Goal: Find specific page/section: Find specific page/section

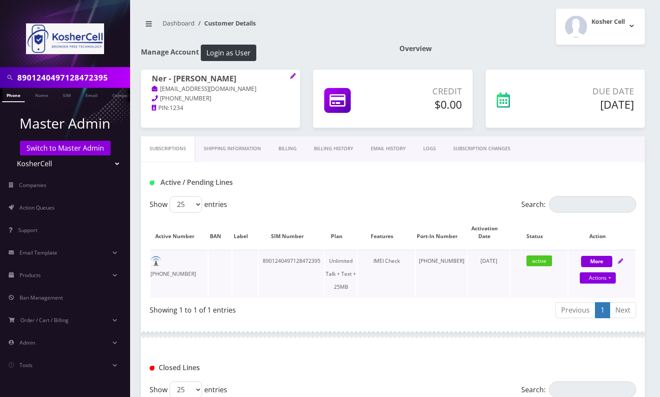
scroll to position [227, 0]
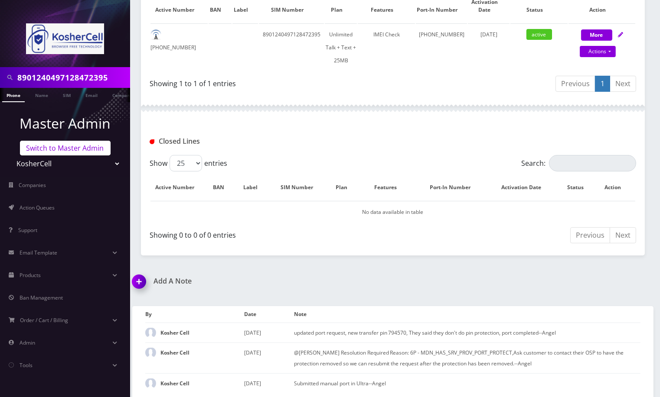
drag, startPoint x: 66, startPoint y: 150, endPoint x: 78, endPoint y: 153, distance: 11.7
click at [67, 150] on link "Switch to Master Admin" at bounding box center [65, 148] width 91 height 15
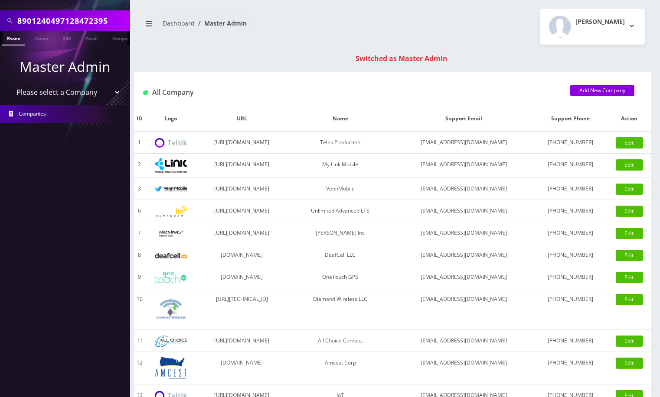
click at [58, 19] on input "8901240497128472395" at bounding box center [72, 21] width 111 height 16
paste input "9296926282"
type input "9296926282"
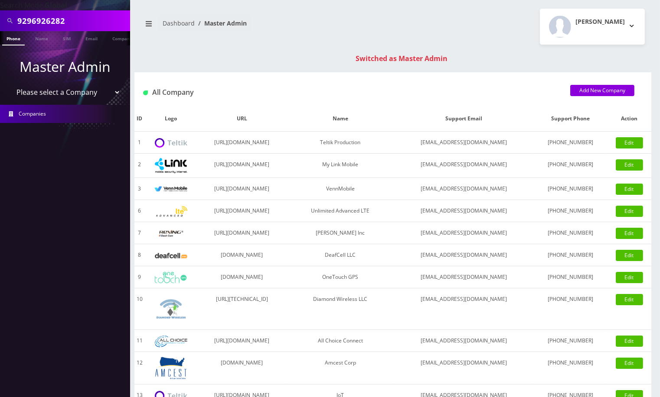
click at [10, 41] on link "Phone" at bounding box center [13, 38] width 23 height 14
